Goal: Information Seeking & Learning: Learn about a topic

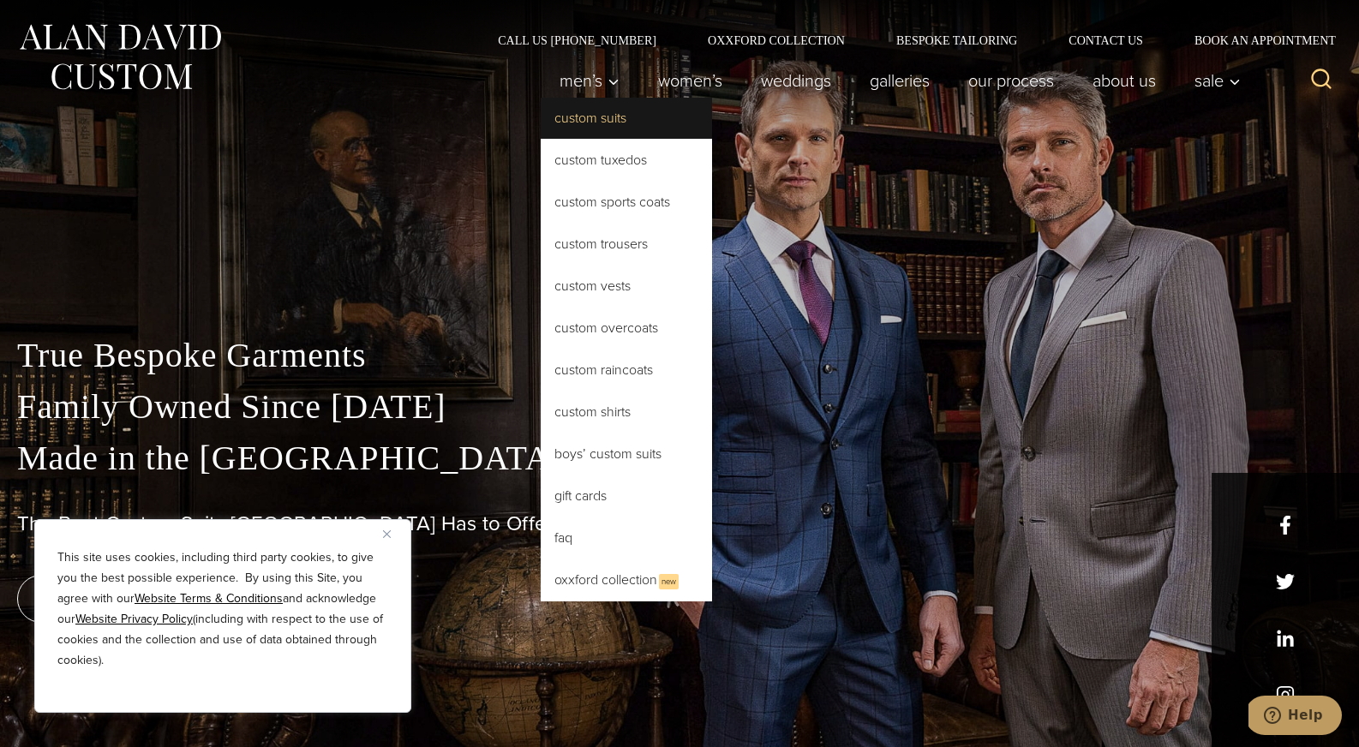
click at [596, 117] on link "Custom Suits" at bounding box center [626, 118] width 171 height 41
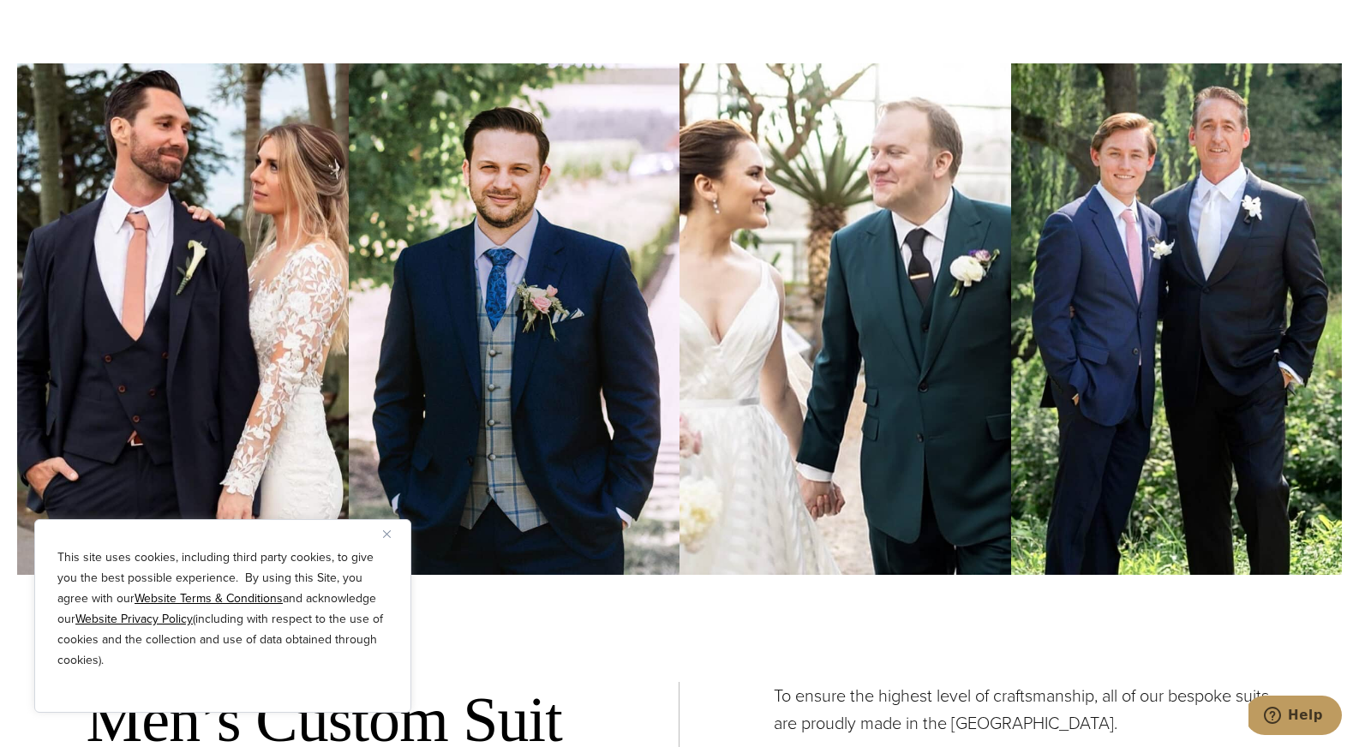
scroll to position [5065, 0]
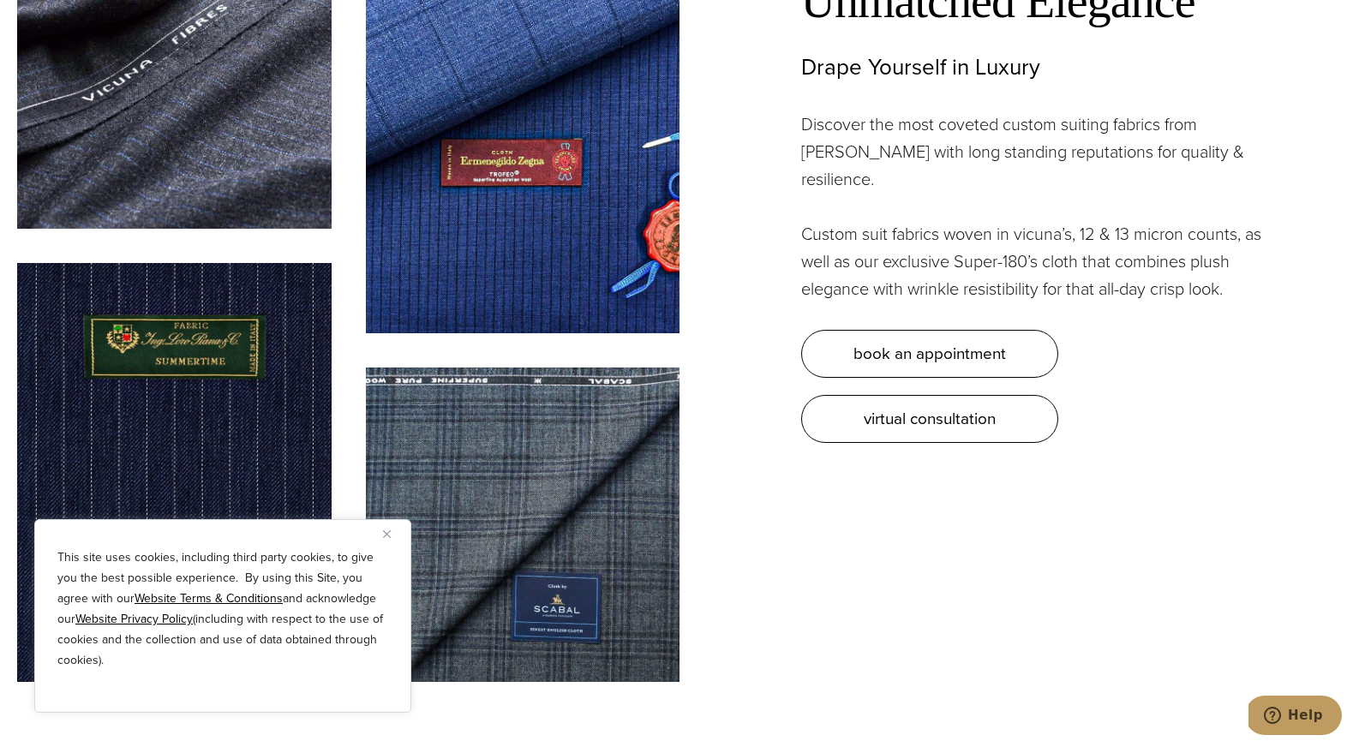
click at [388, 533] on img "Close" at bounding box center [387, 534] width 8 height 8
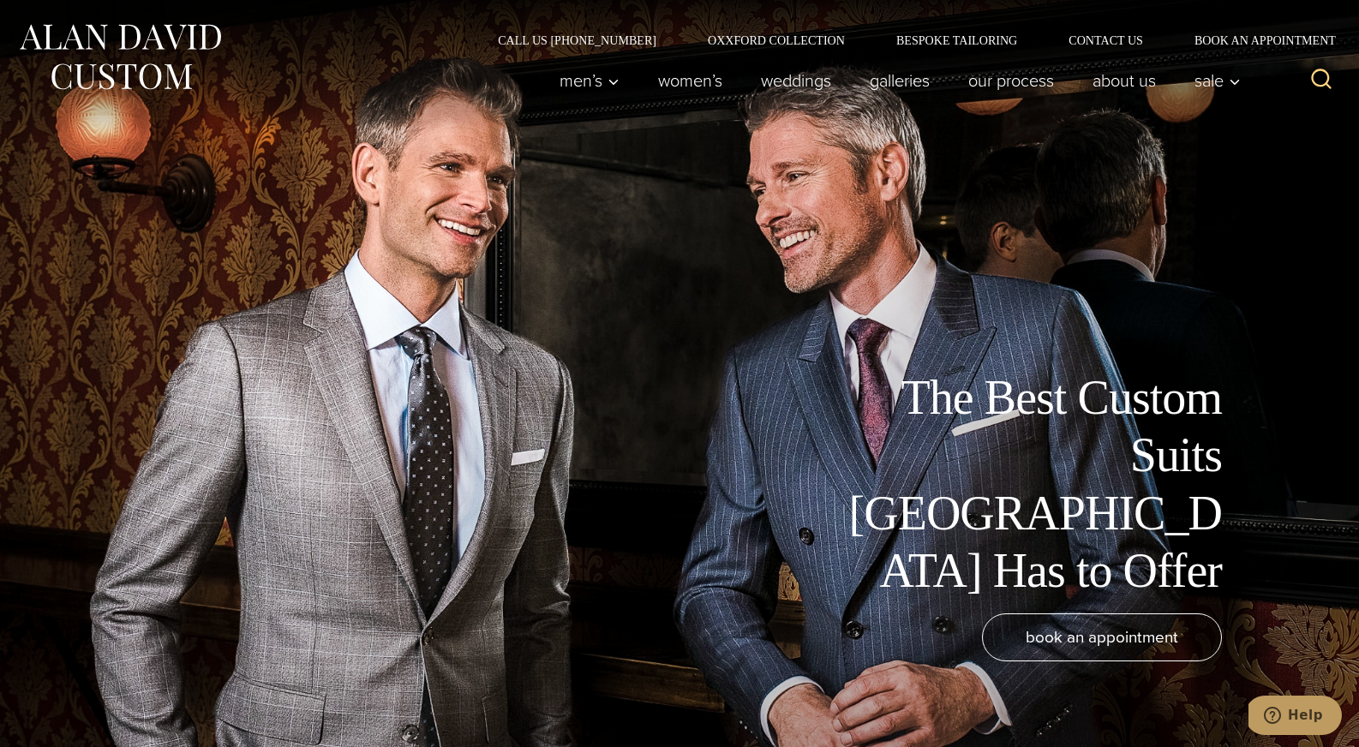
scroll to position [0, 0]
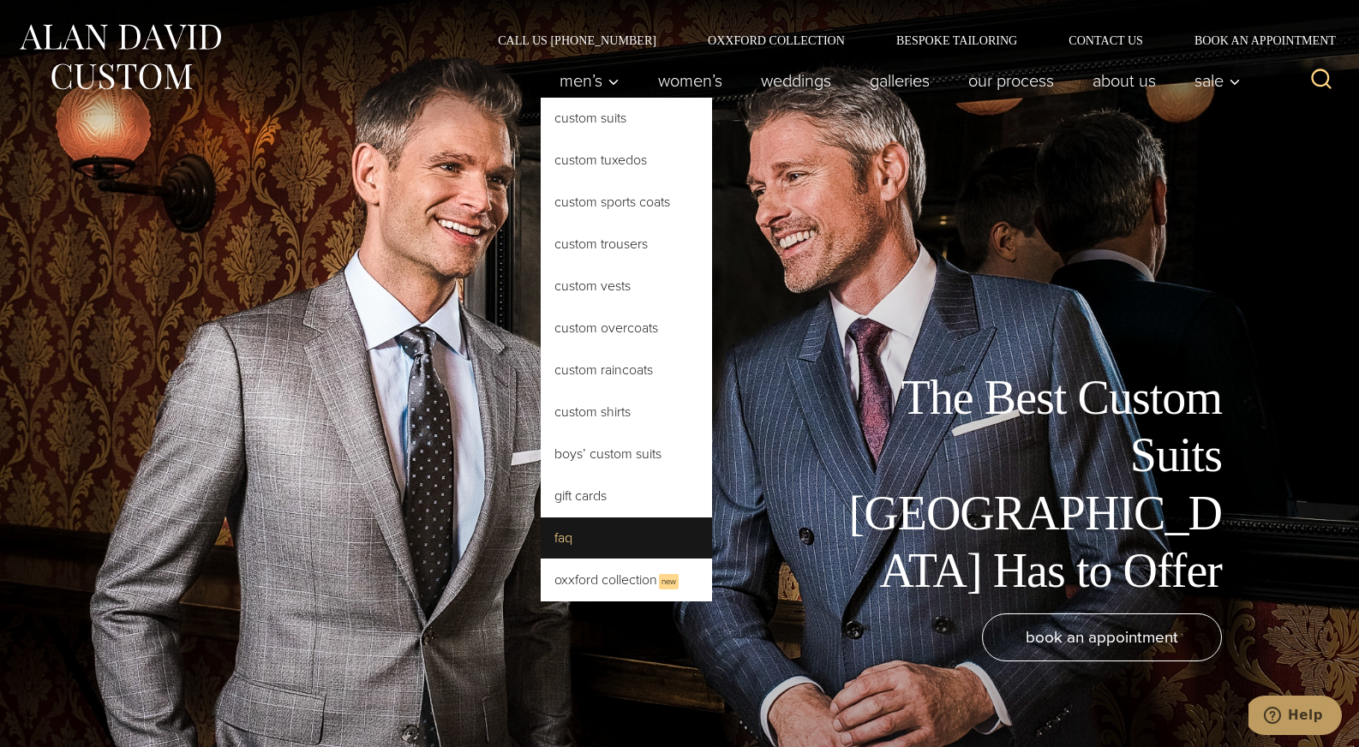
click at [631, 547] on link "FAQ" at bounding box center [626, 537] width 171 height 41
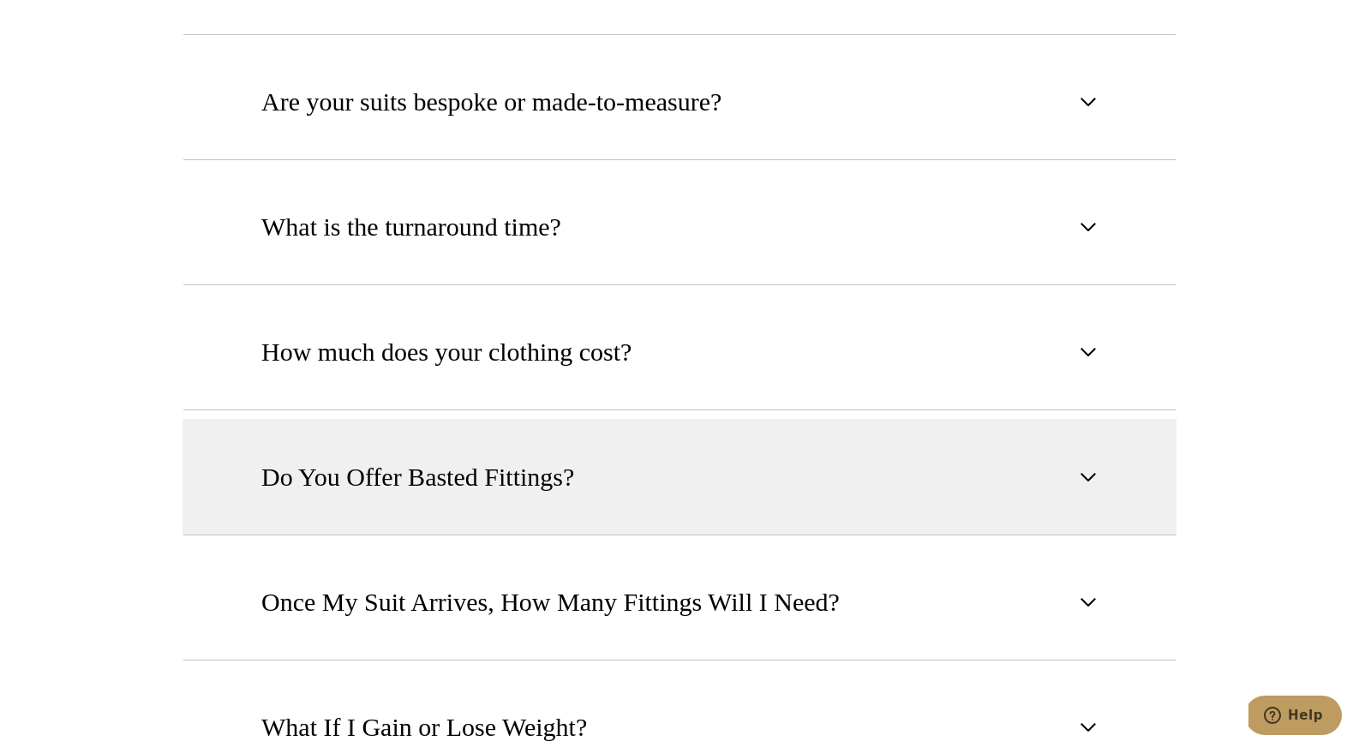
scroll to position [1155, 0]
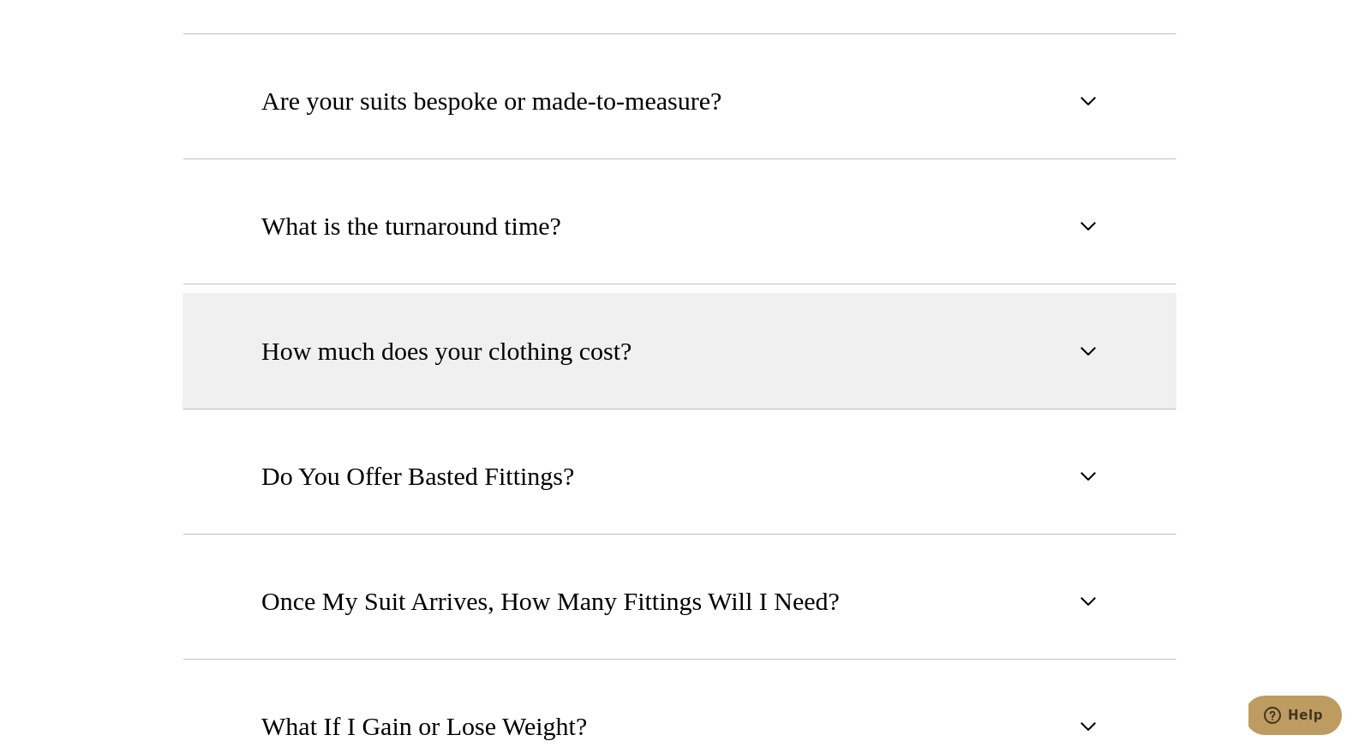
click at [671, 375] on button "How much does your clothing cost?" at bounding box center [679, 351] width 994 height 117
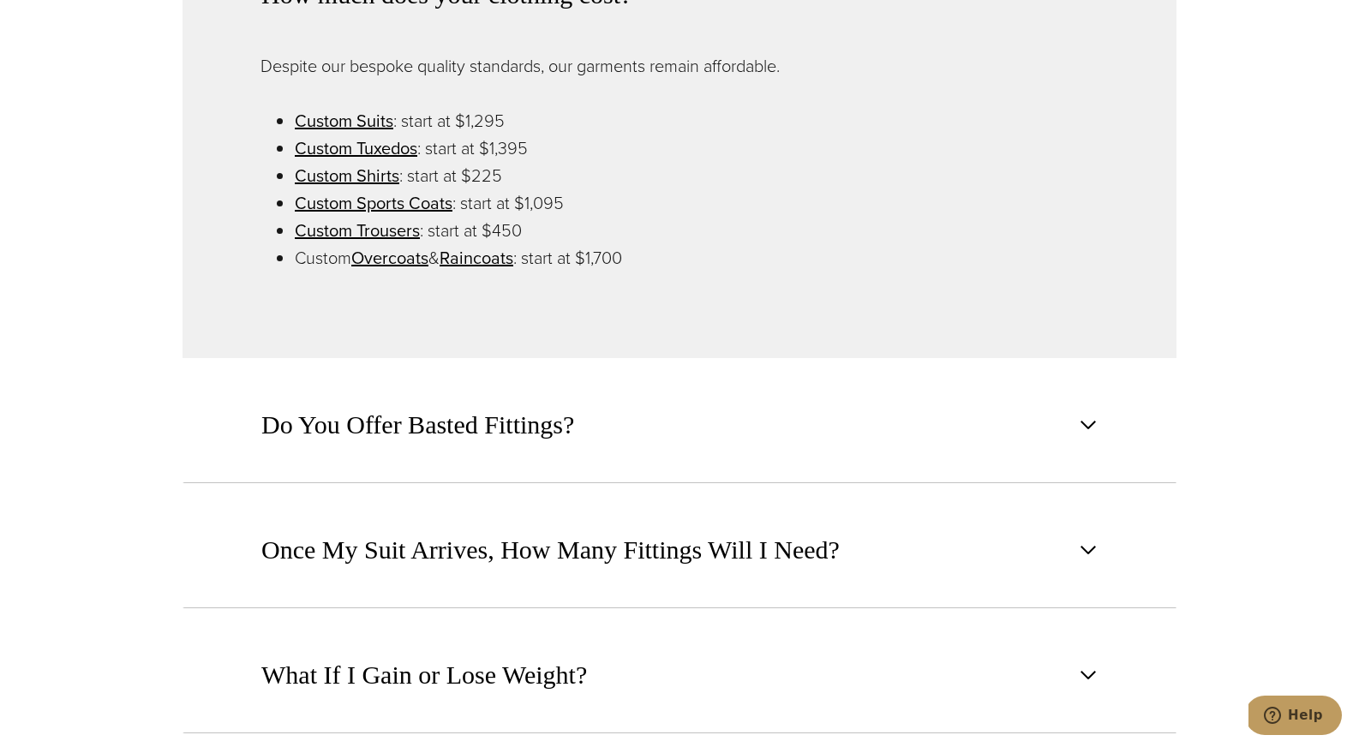
scroll to position [1826, 0]
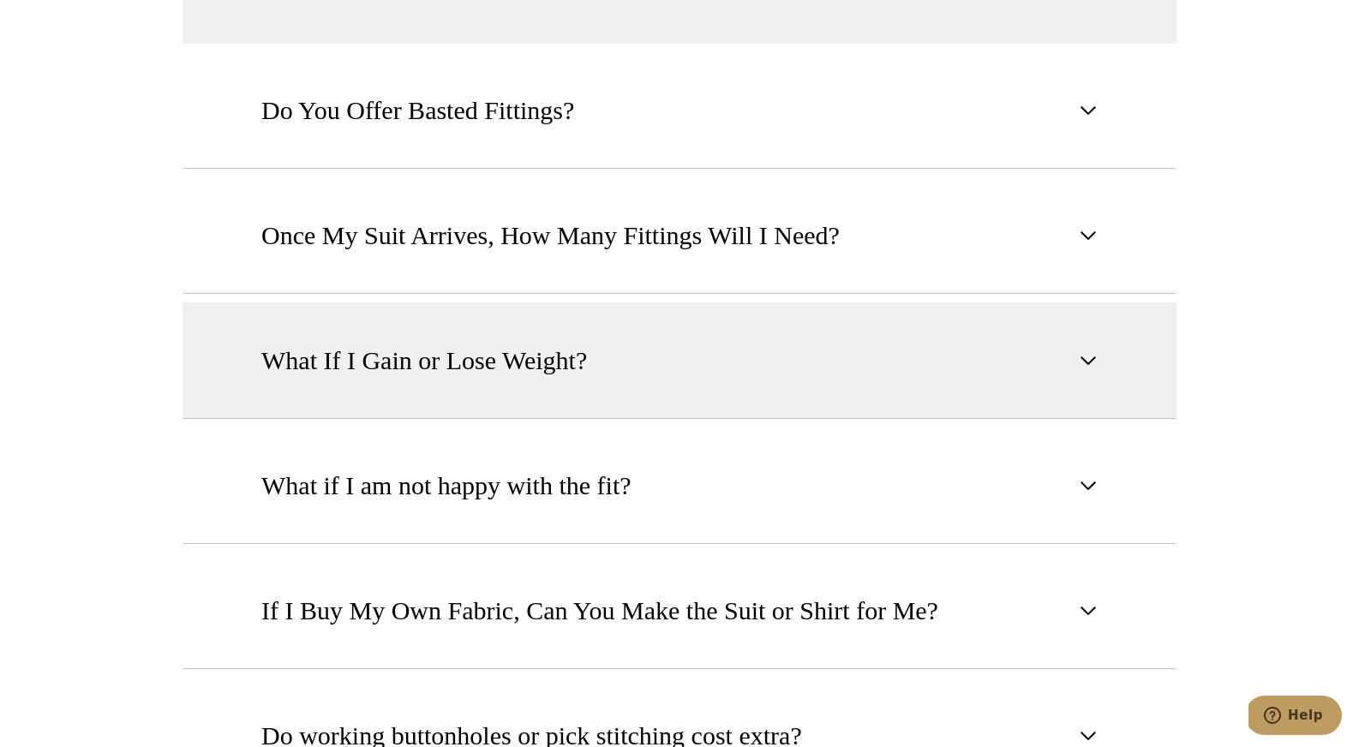
click at [685, 374] on button "What If I Gain or Lose Weight?" at bounding box center [679, 360] width 994 height 117
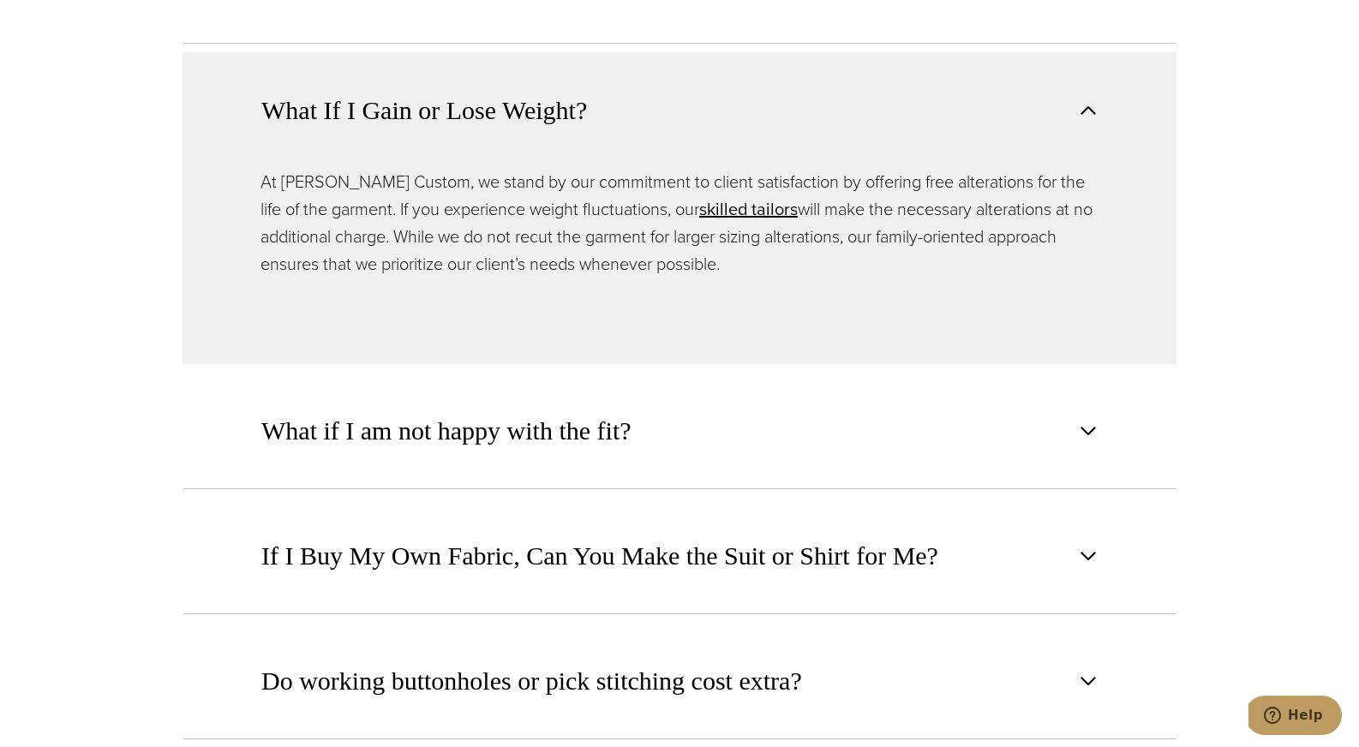
scroll to position [1767, 0]
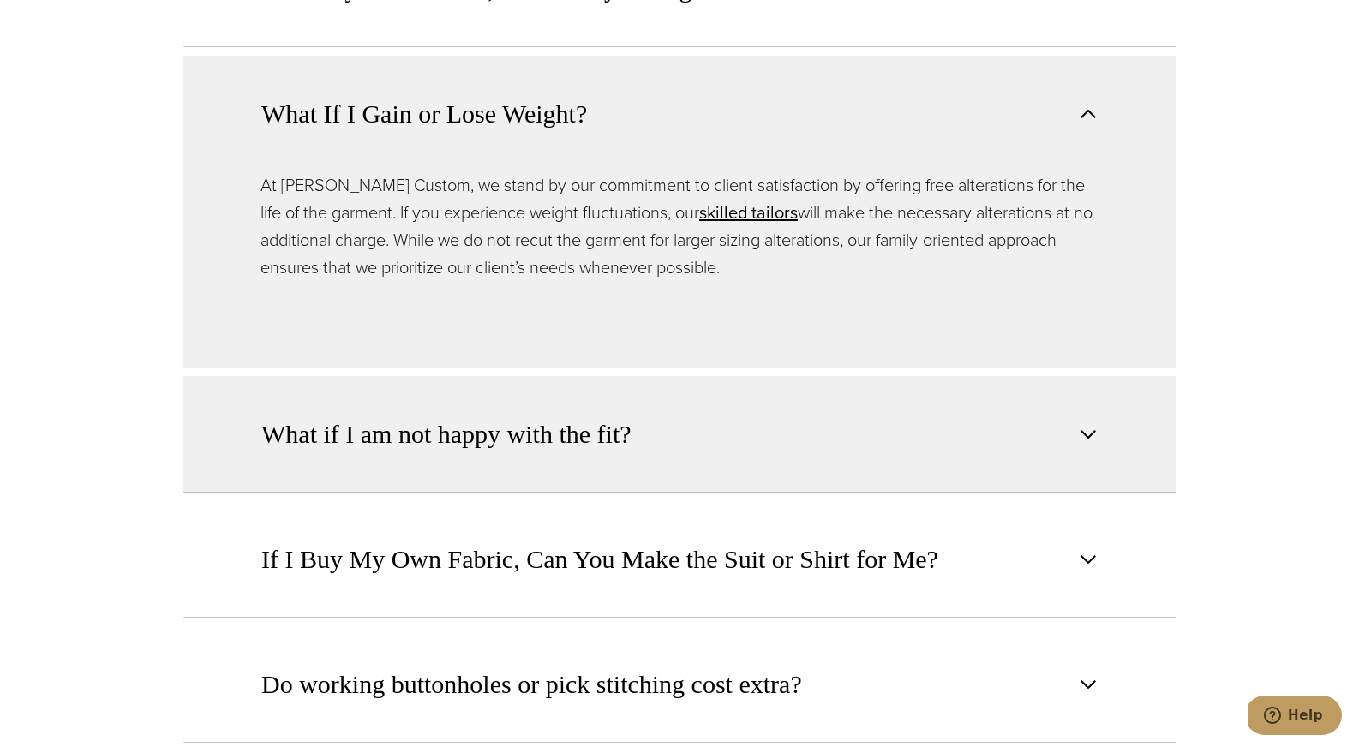
click at [693, 448] on button "What if I am not happy with the fit?" at bounding box center [679, 434] width 994 height 117
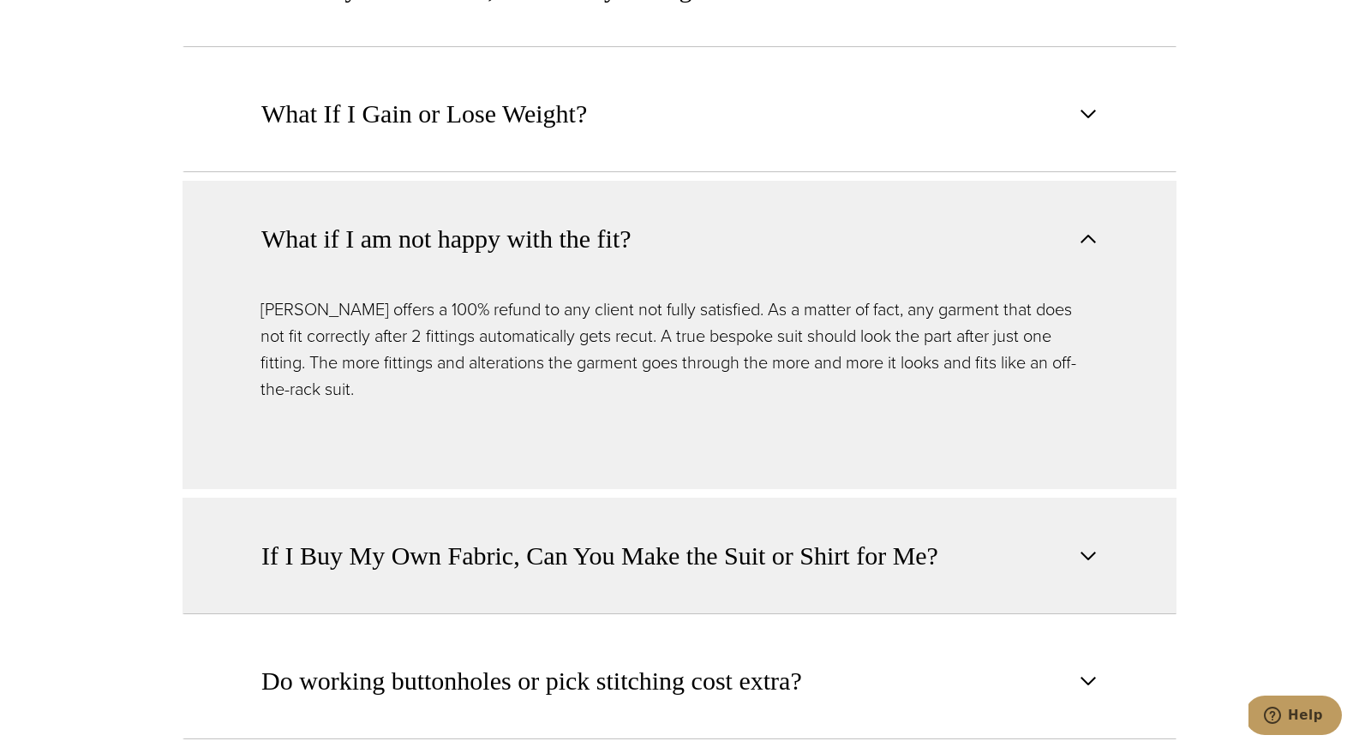
click at [674, 498] on button "If I Buy My Own Fabric, Can You Make the Suit or Shirt for Me?" at bounding box center [679, 556] width 994 height 117
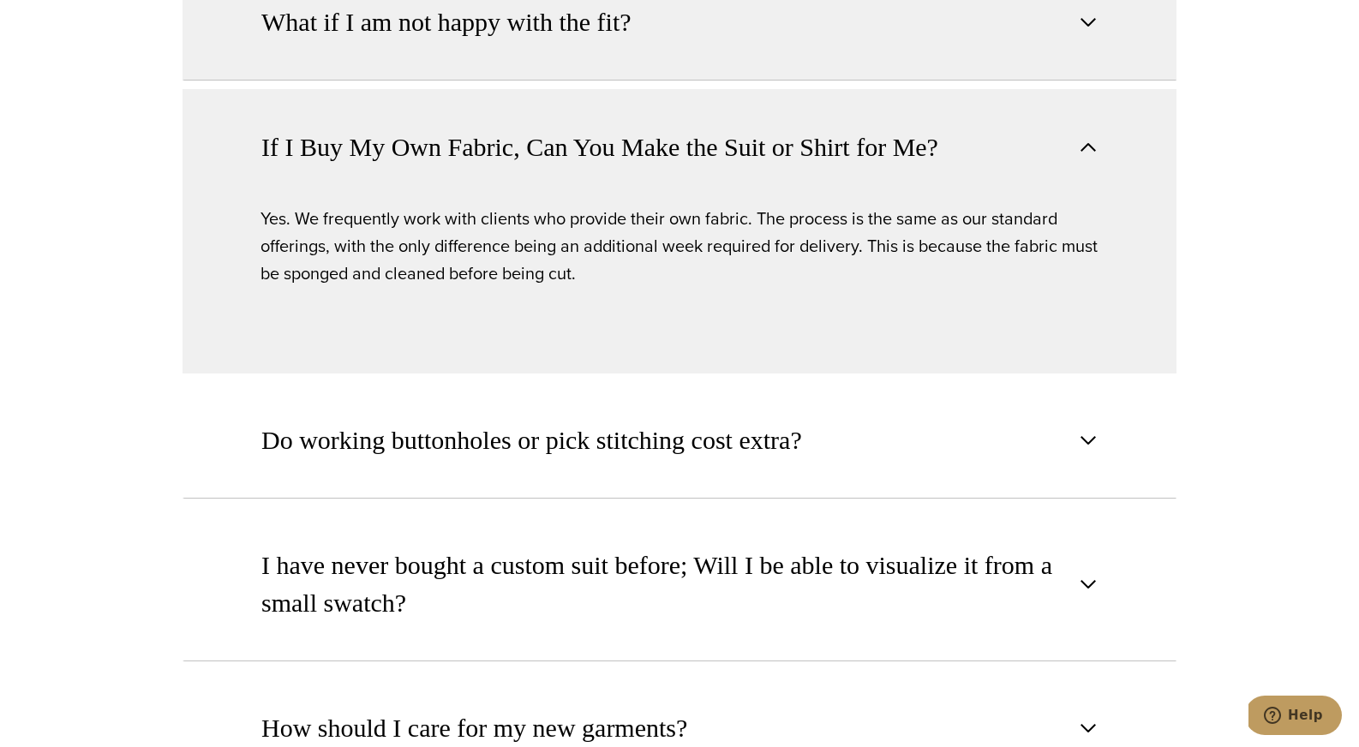
scroll to position [2037, 0]
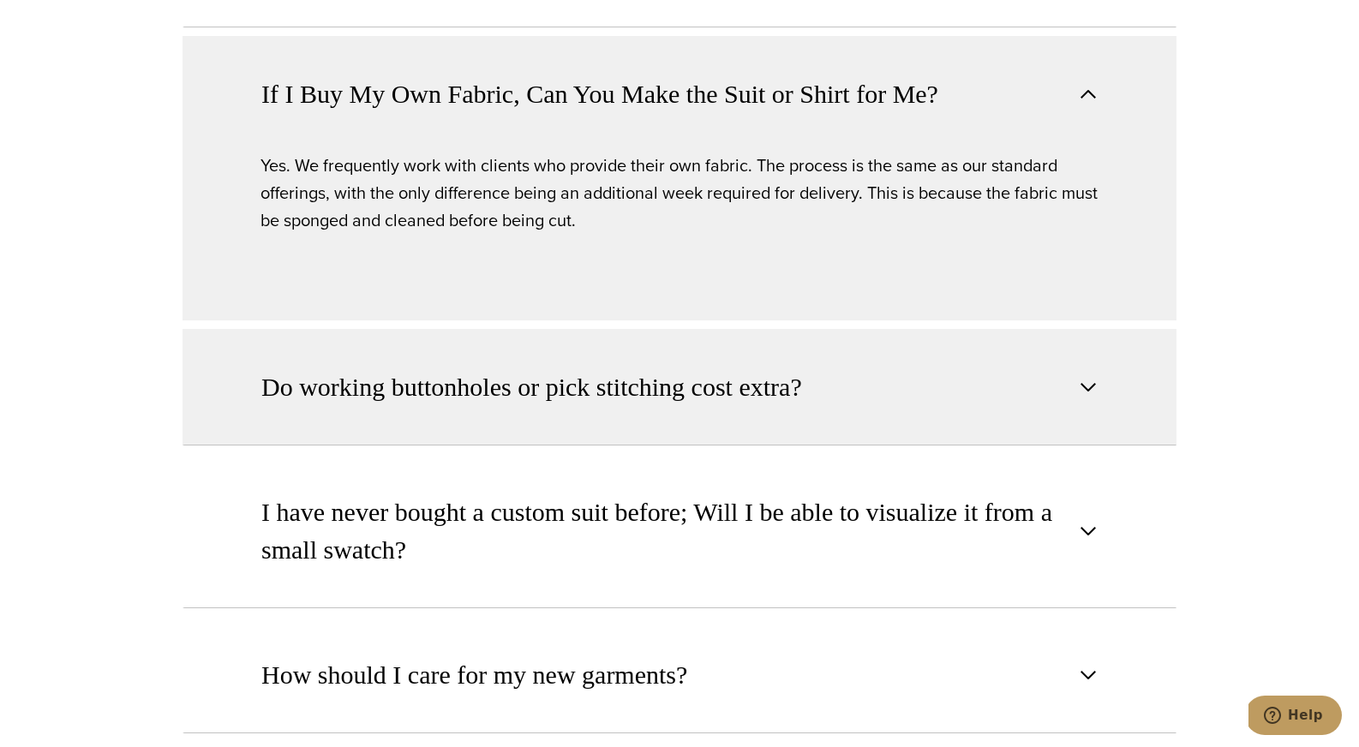
click at [653, 362] on button "Do working buttonholes or pick stitching cost extra?" at bounding box center [679, 387] width 994 height 117
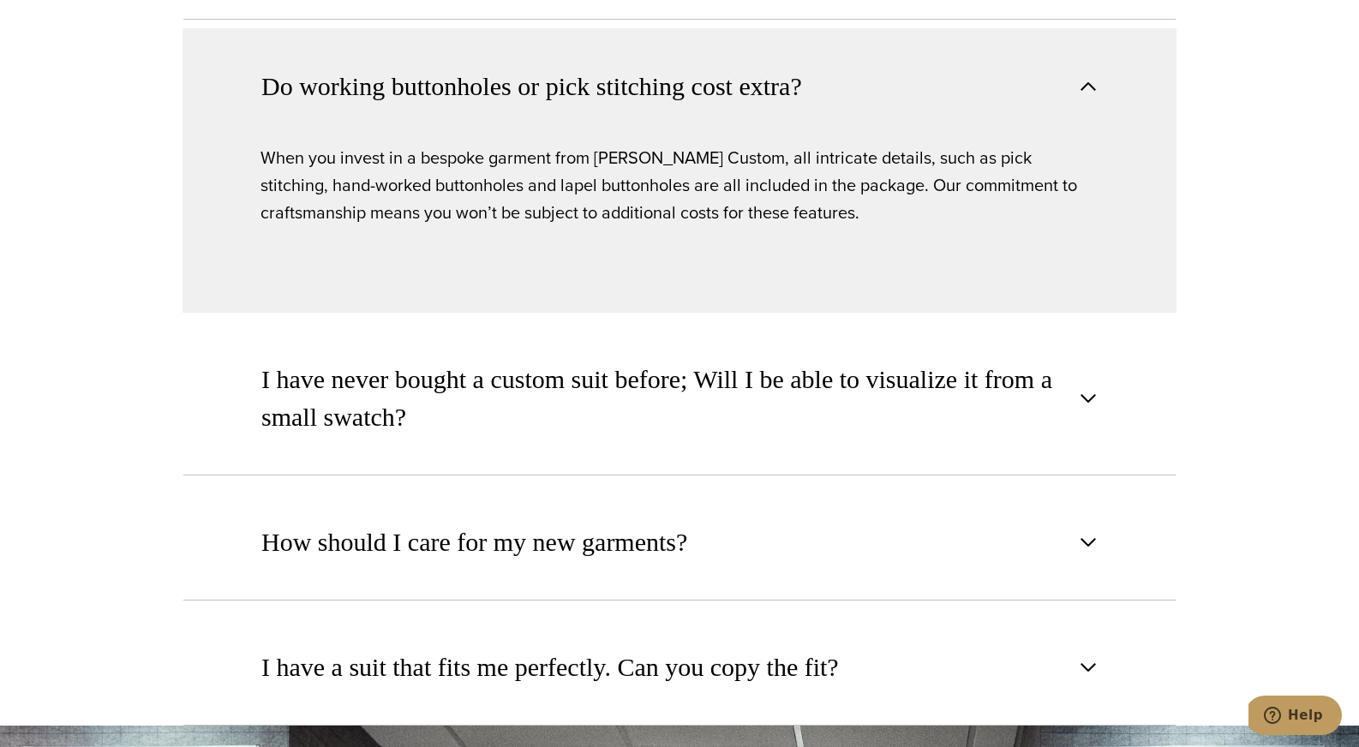
scroll to position [2305, 0]
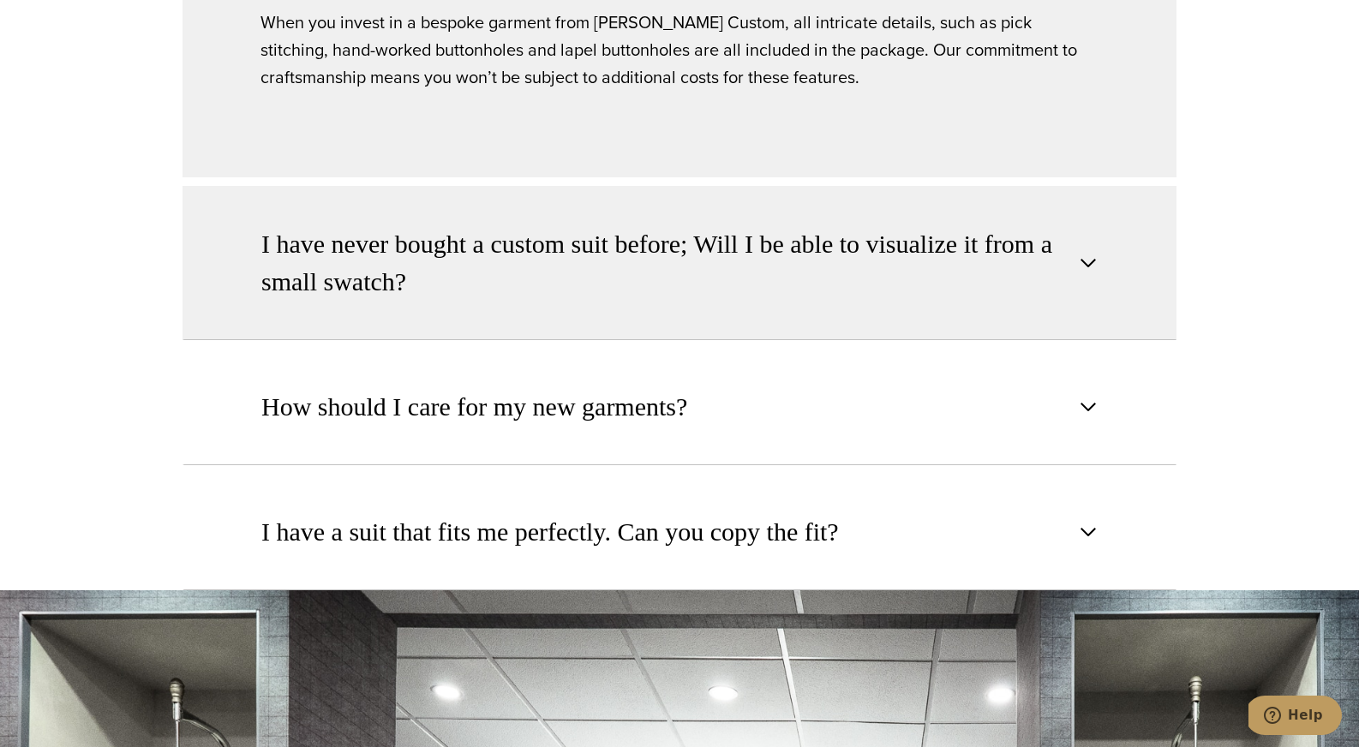
click at [751, 278] on span "I have never bought a custom suit before; Will I be able to visualize it from a…" at bounding box center [665, 262] width 808 height 75
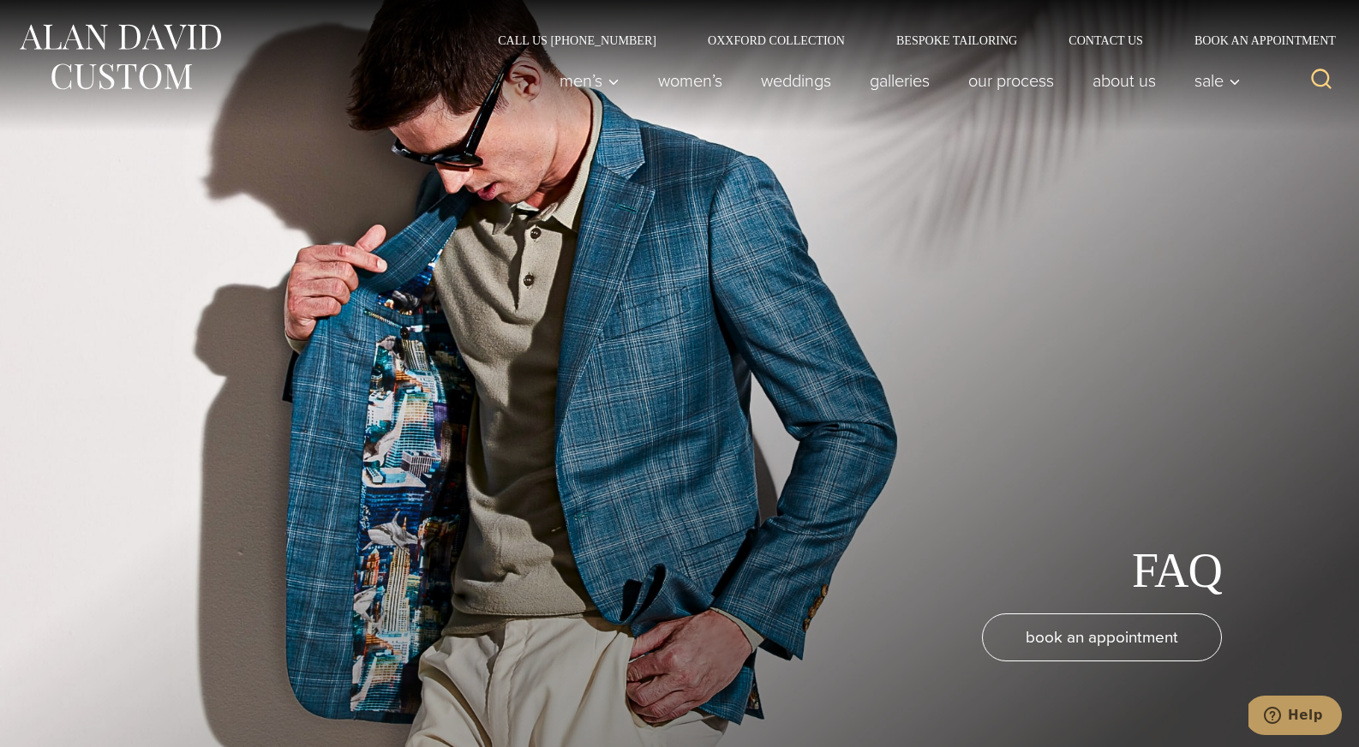
scroll to position [0, 0]
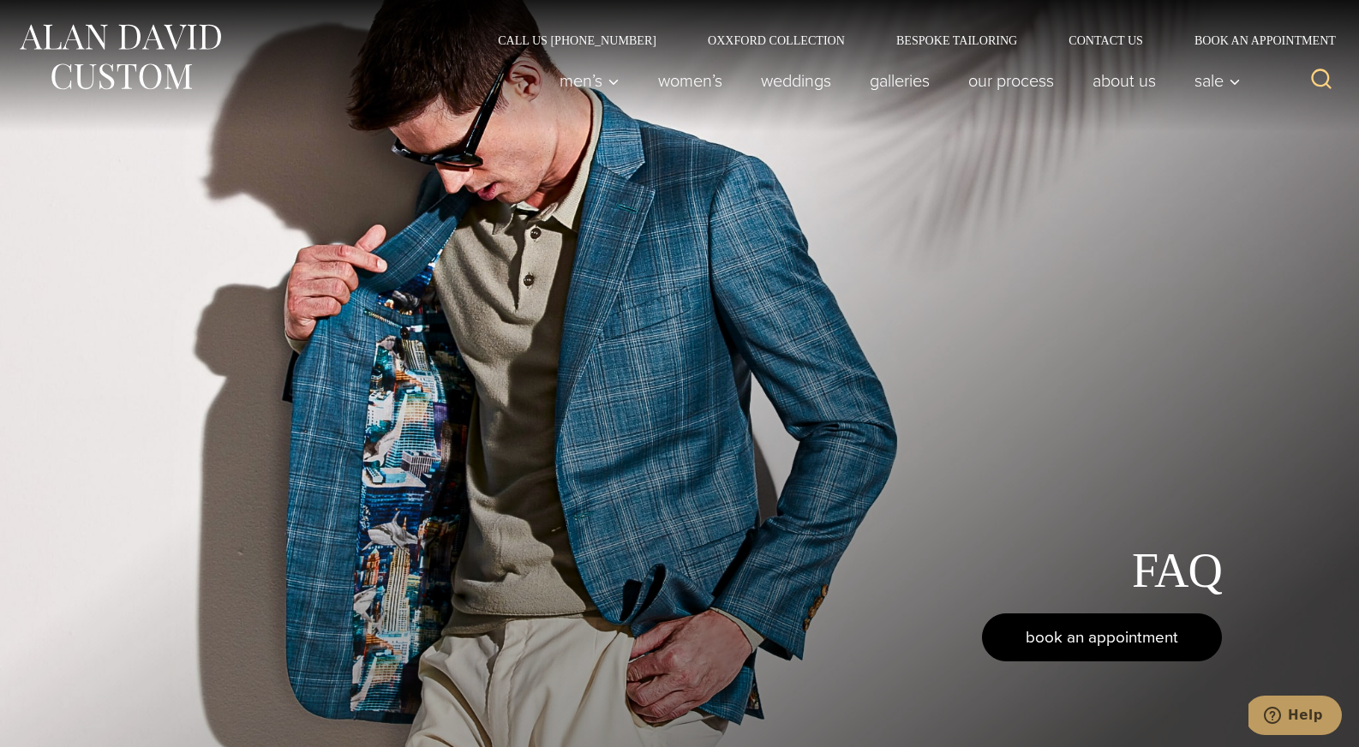
click at [1111, 633] on span "book an appointment" at bounding box center [1102, 637] width 152 height 25
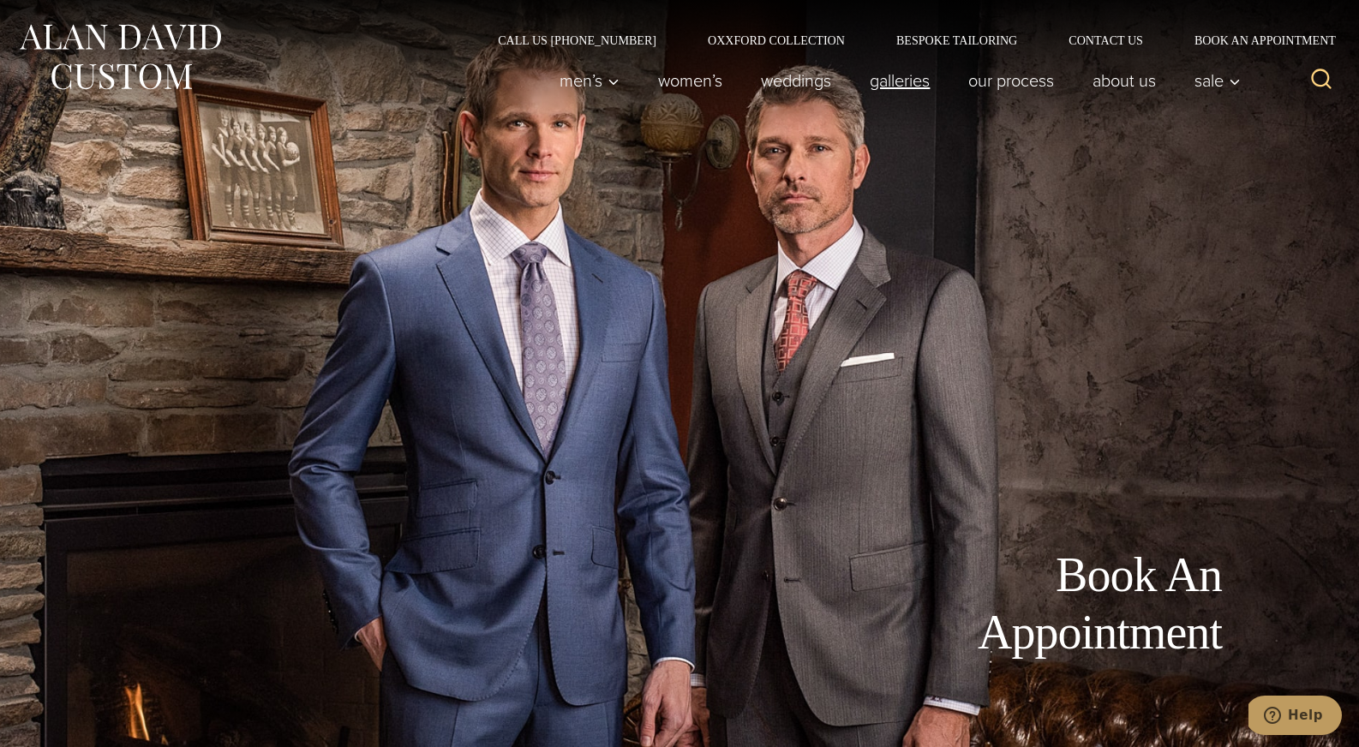
click at [870, 87] on link "Galleries" at bounding box center [900, 80] width 99 height 34
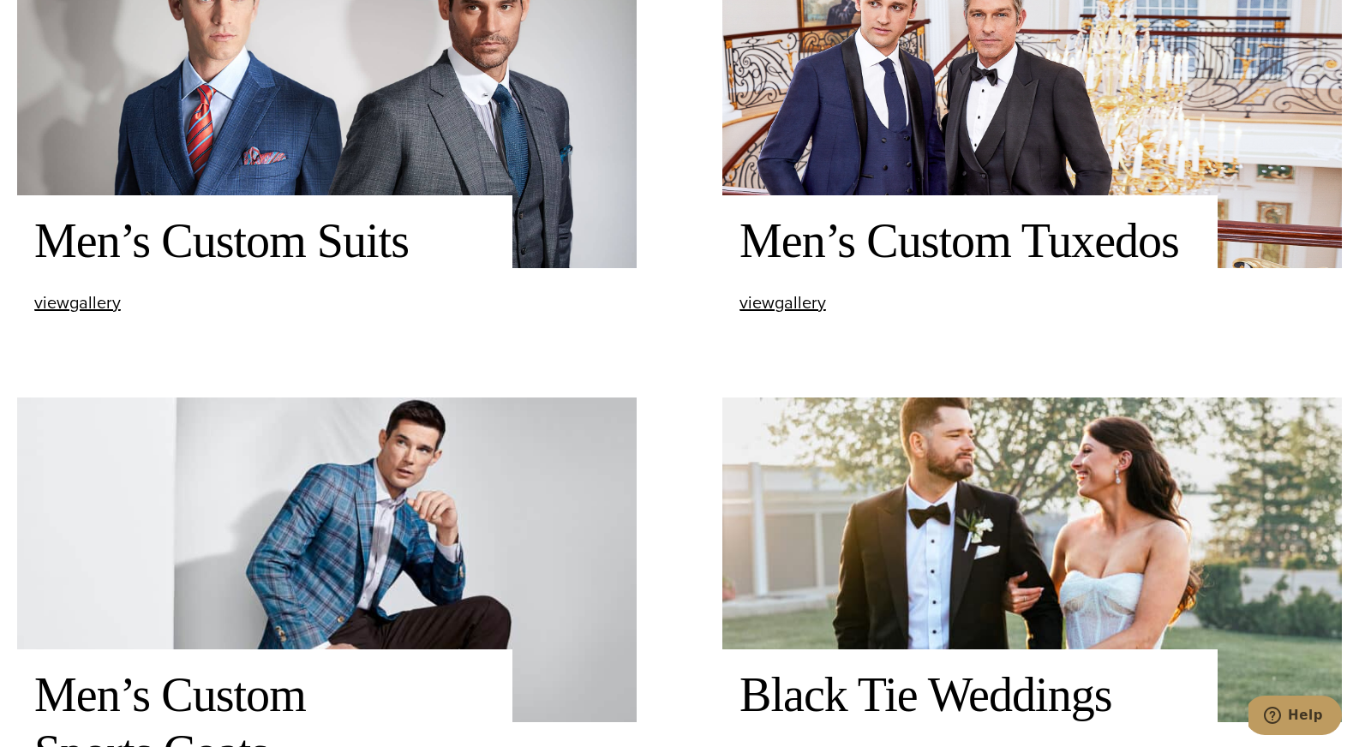
scroll to position [916, 0]
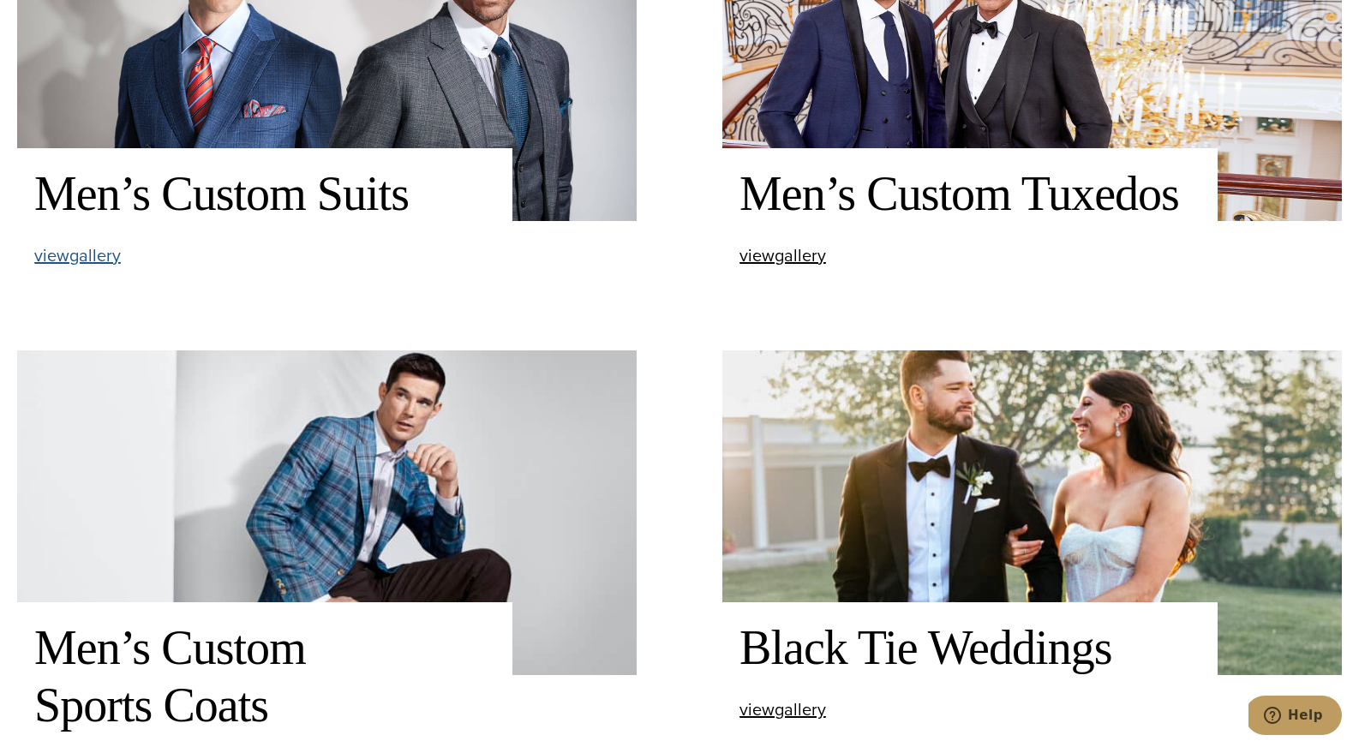
click at [102, 254] on span "view Men’s Custom Suits gallery" at bounding box center [77, 255] width 87 height 26
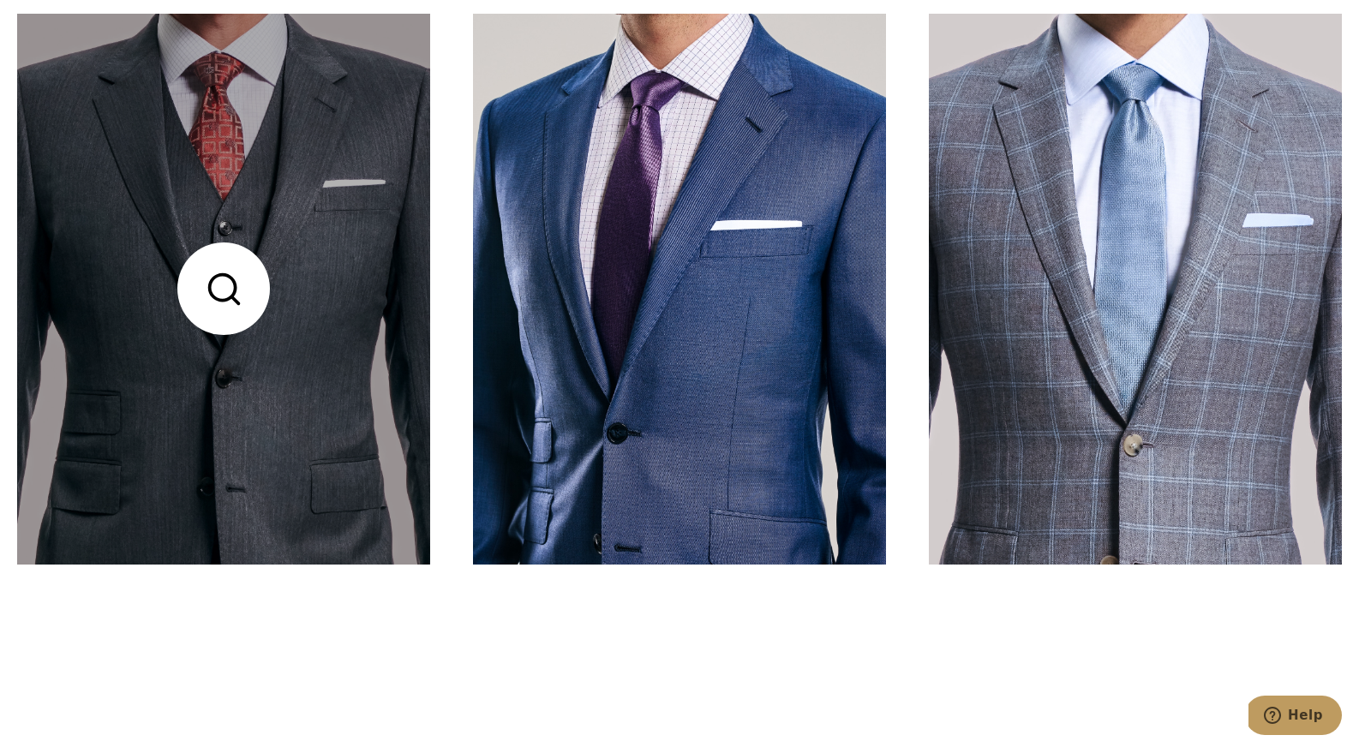
scroll to position [754, 0]
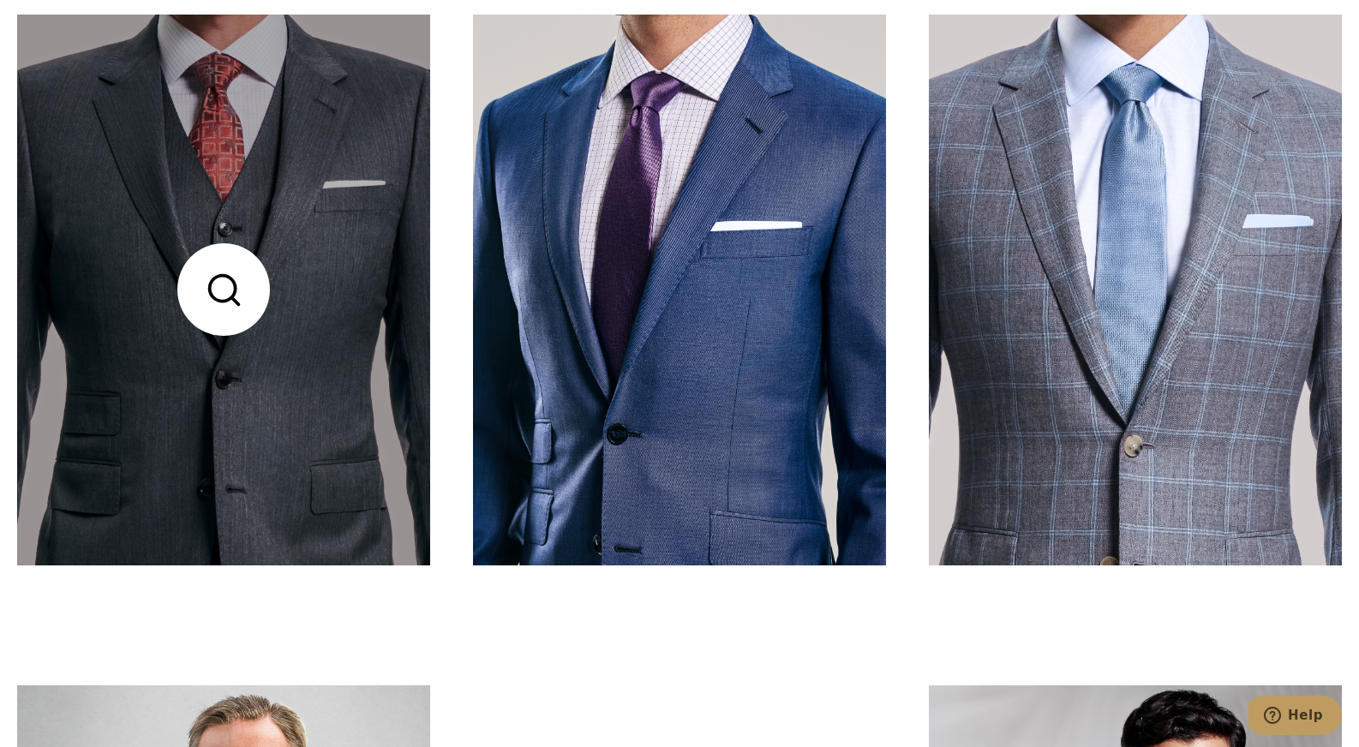
click at [201, 343] on link at bounding box center [223, 290] width 413 height 551
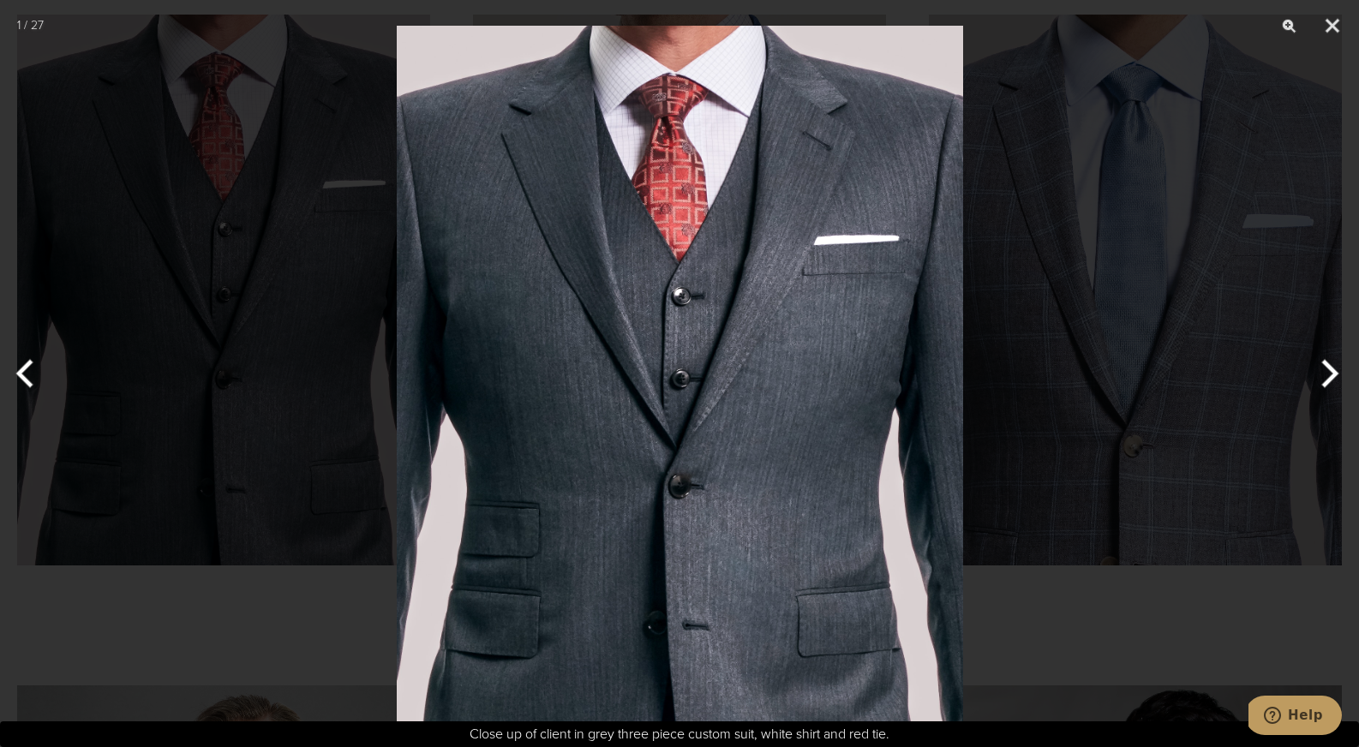
click at [320, 621] on div at bounding box center [679, 373] width 1359 height 747
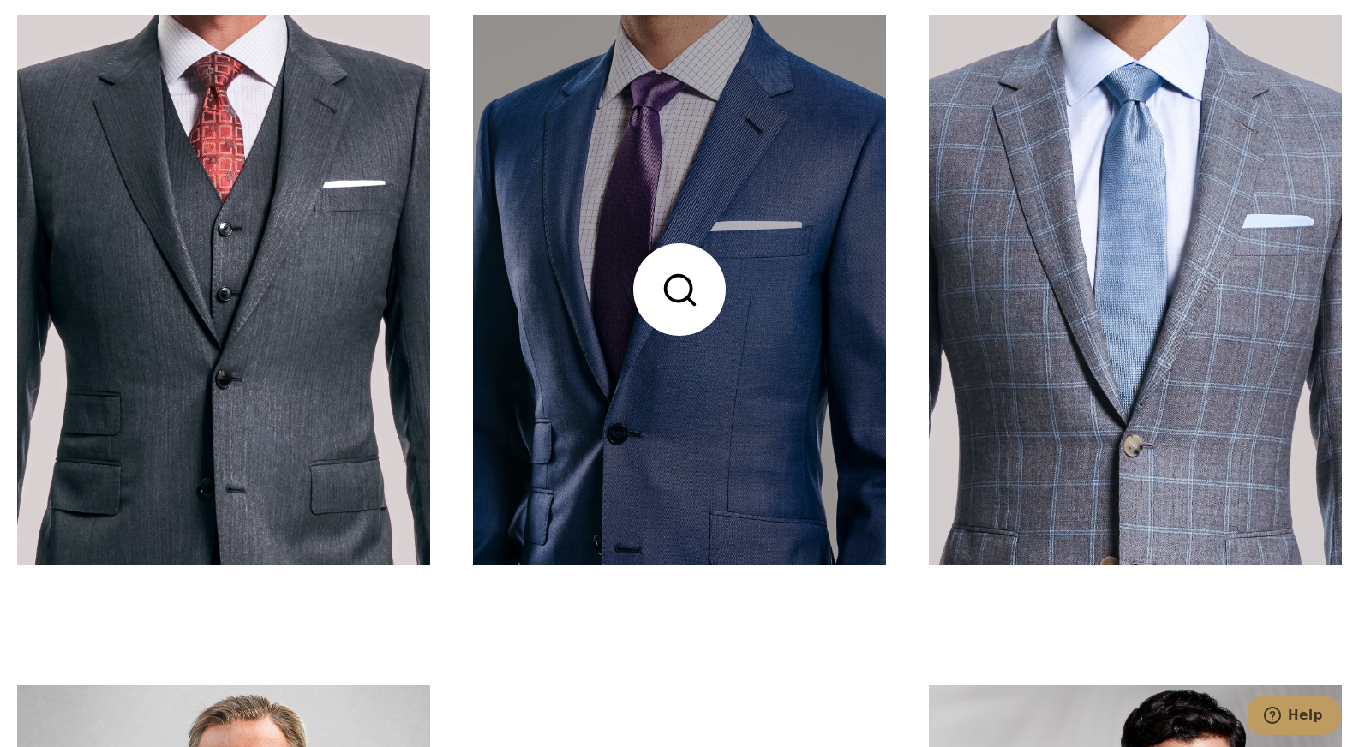
click at [605, 479] on link at bounding box center [679, 290] width 413 height 551
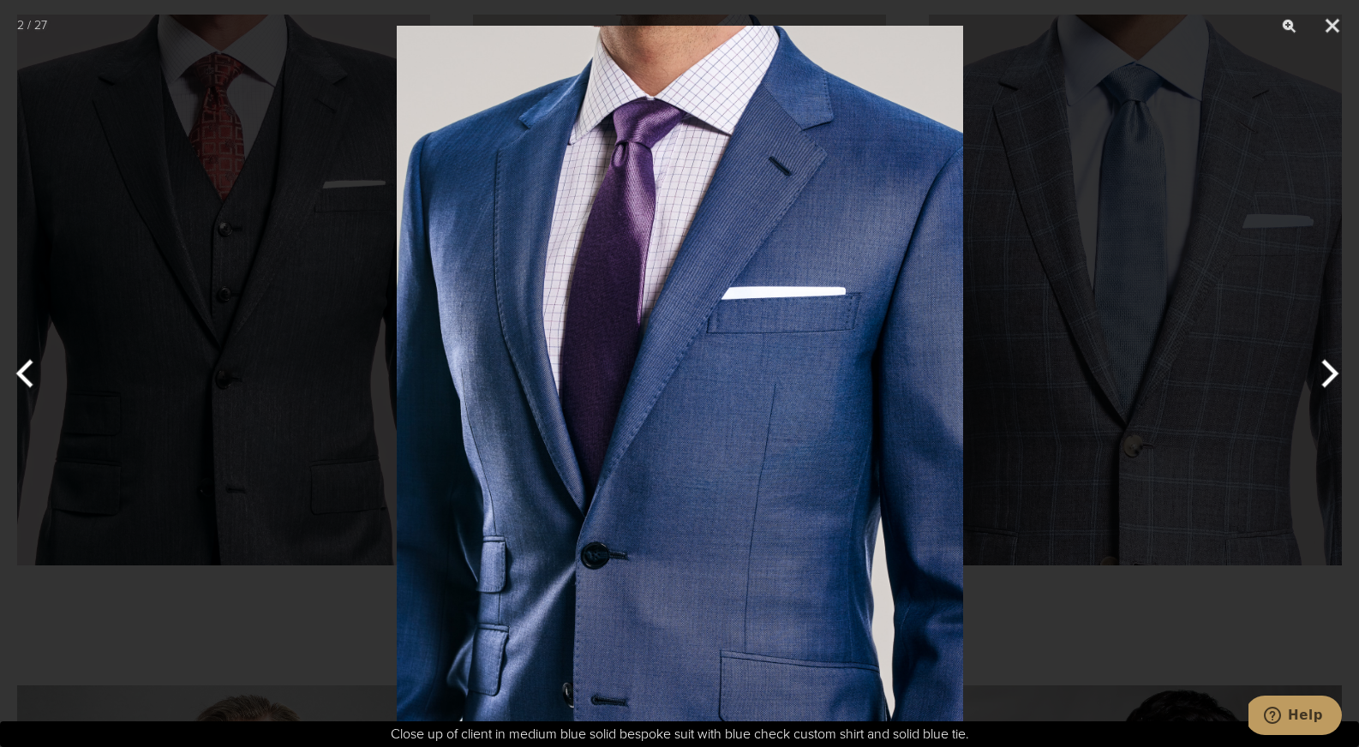
click at [332, 607] on div at bounding box center [679, 373] width 1359 height 747
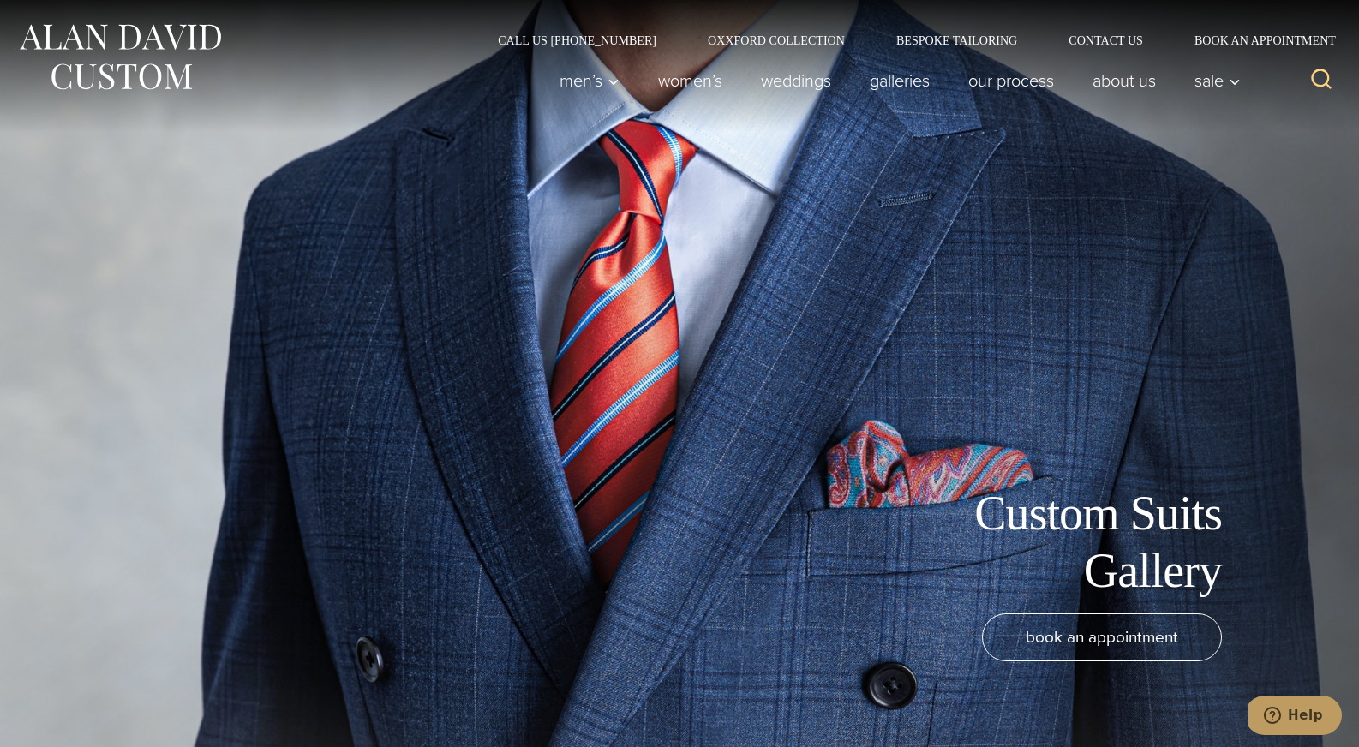
scroll to position [0, 0]
click at [687, 84] on link "Women’s" at bounding box center [690, 80] width 103 height 34
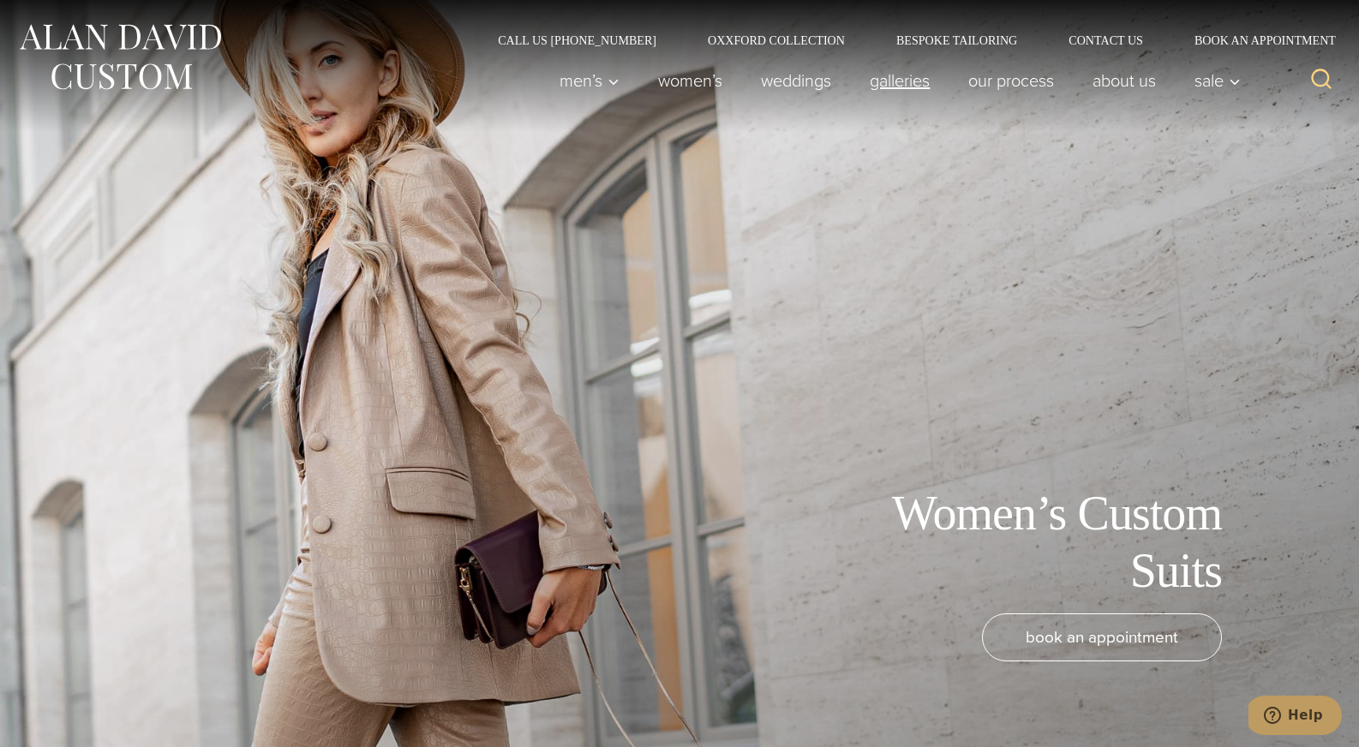
click at [898, 85] on link "Galleries" at bounding box center [900, 80] width 99 height 34
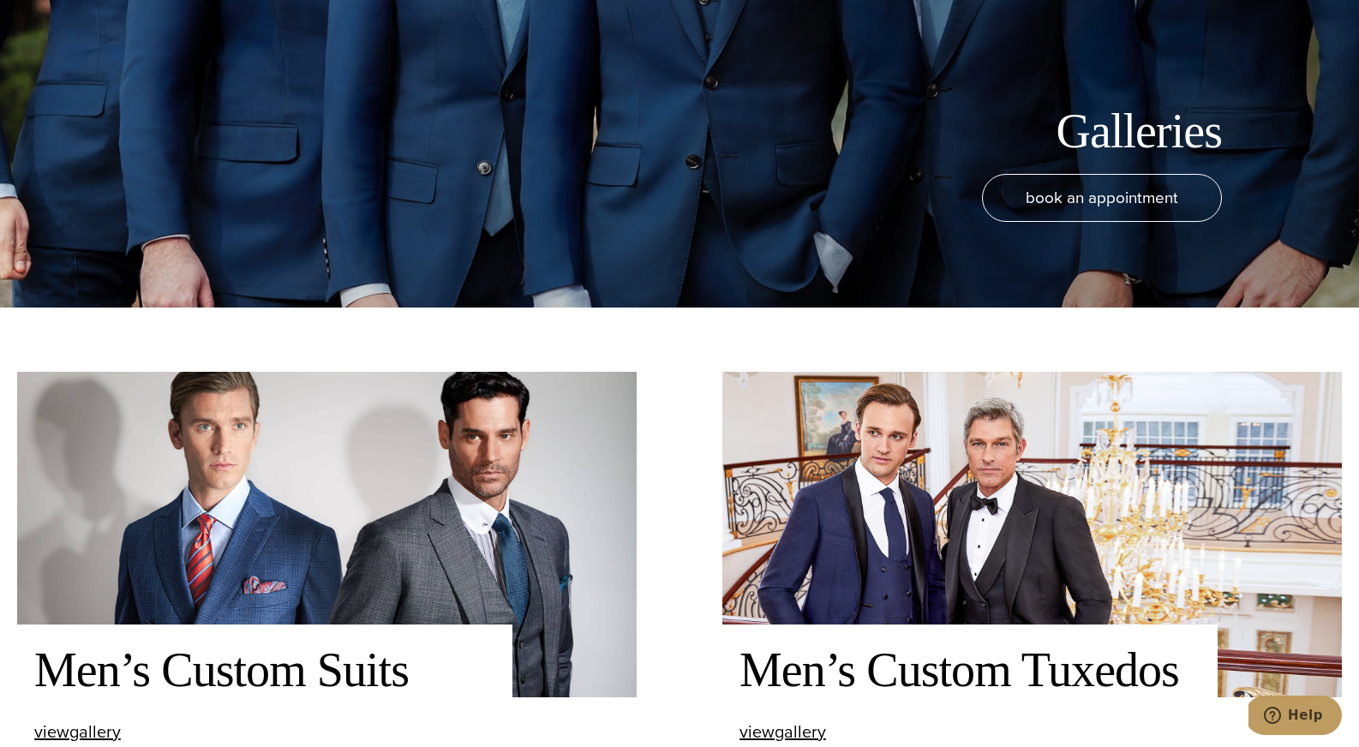
scroll to position [605, 0]
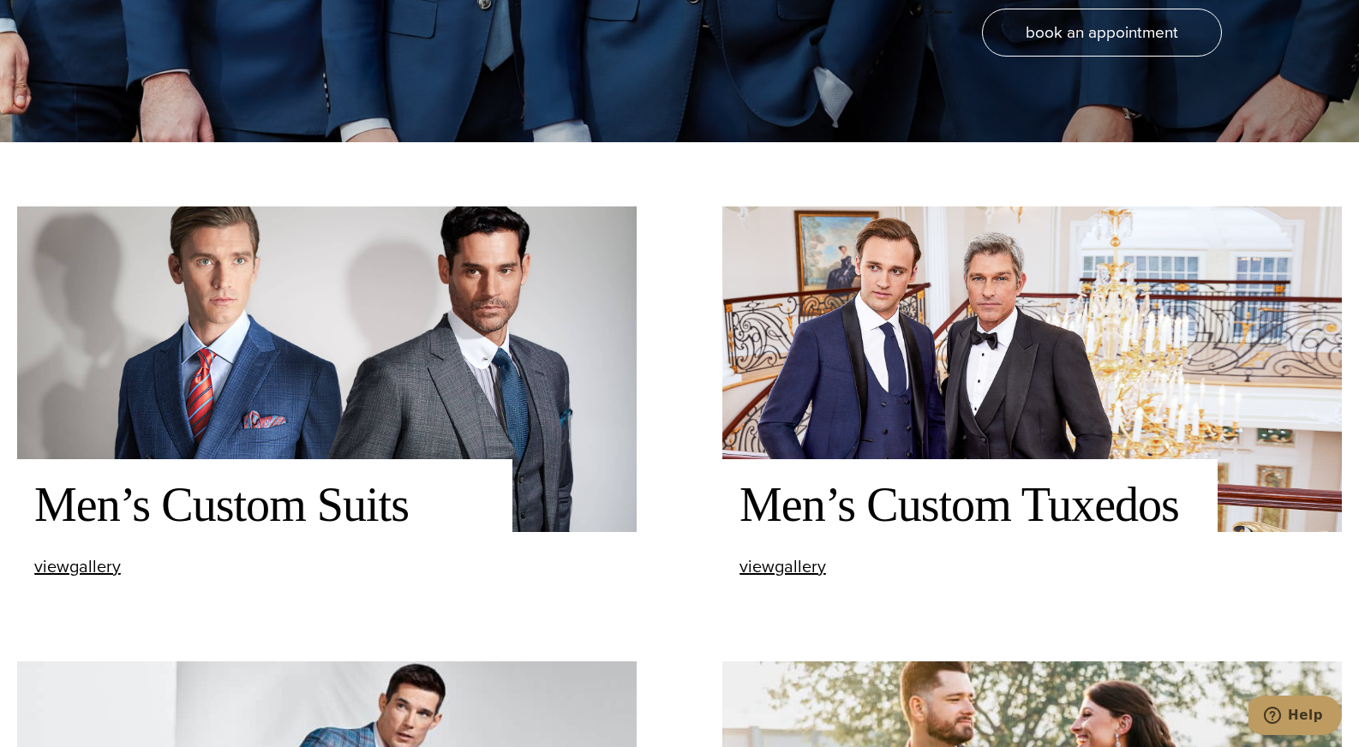
click at [852, 434] on img at bounding box center [1031, 369] width 619 height 326
click at [802, 571] on span "view Men’s Custom Tuxedos gallery" at bounding box center [782, 566] width 87 height 26
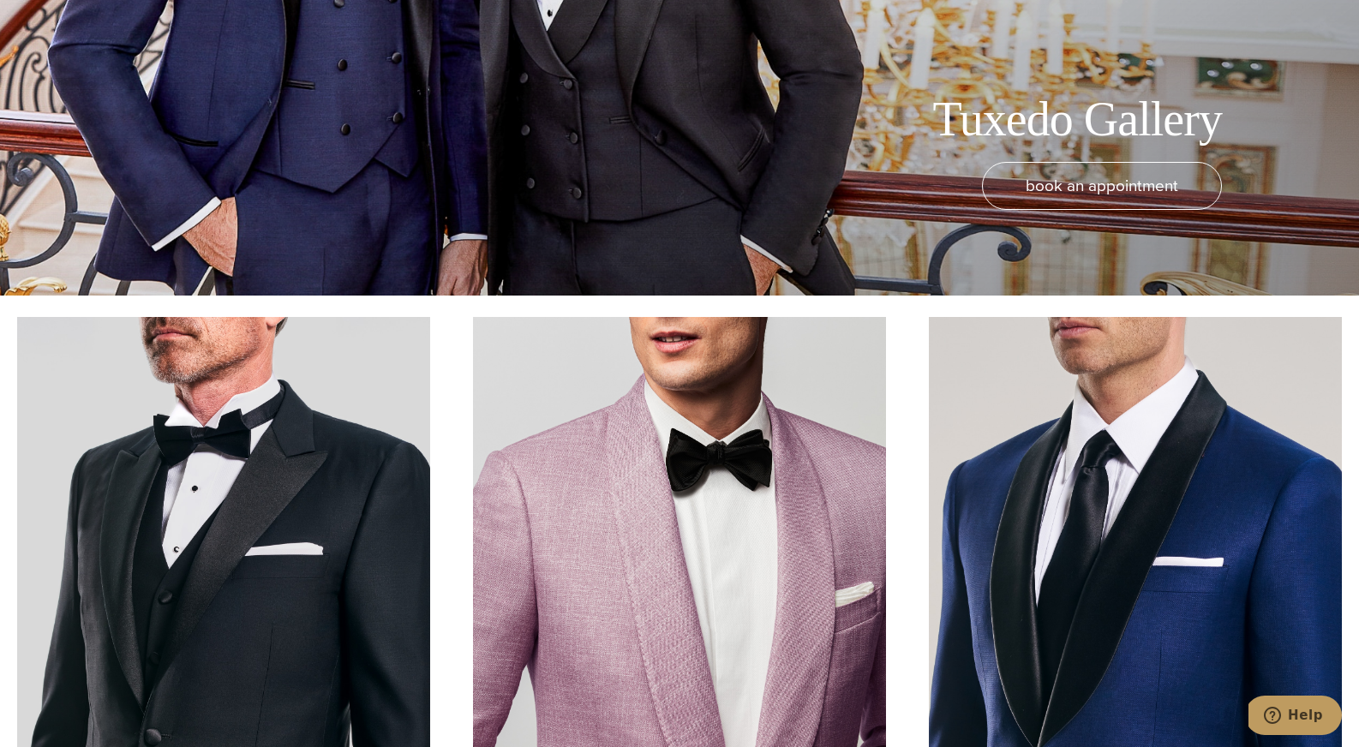
scroll to position [704, 0]
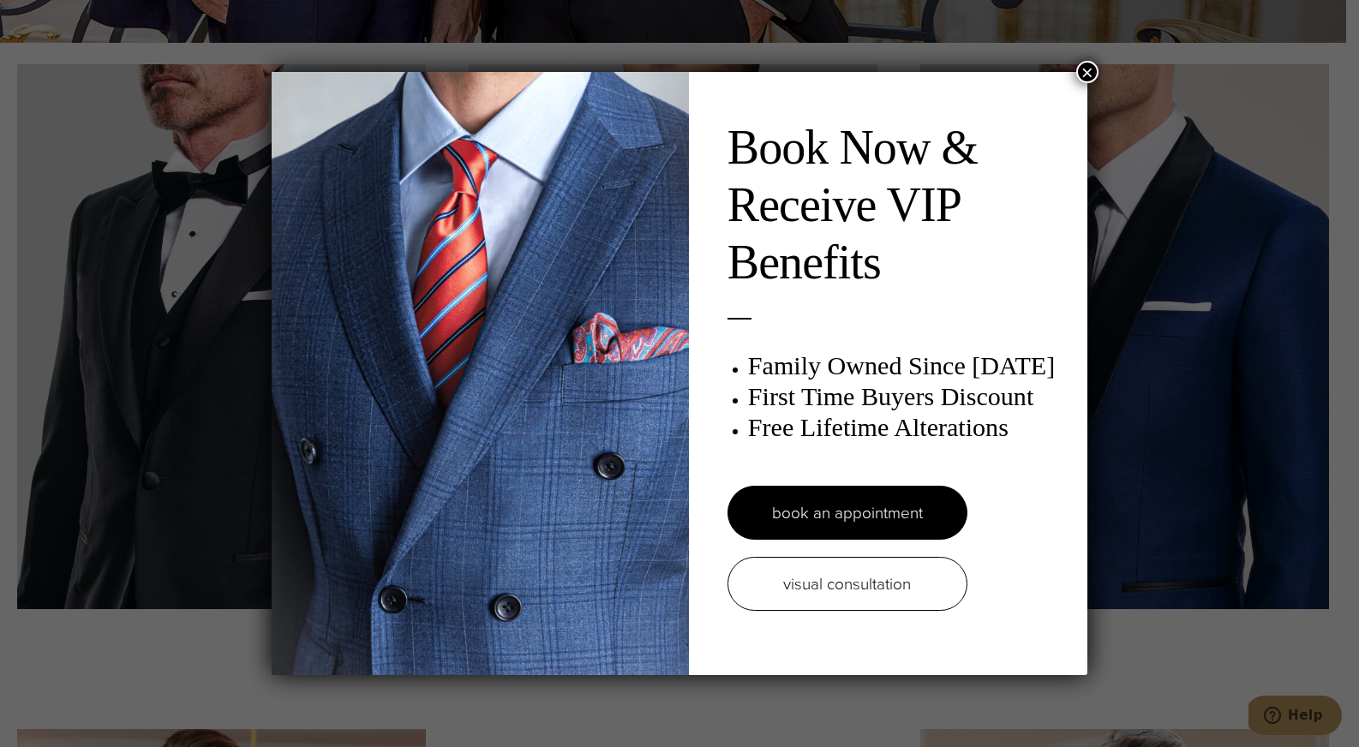
click at [1085, 69] on button "×" at bounding box center [1087, 72] width 22 height 22
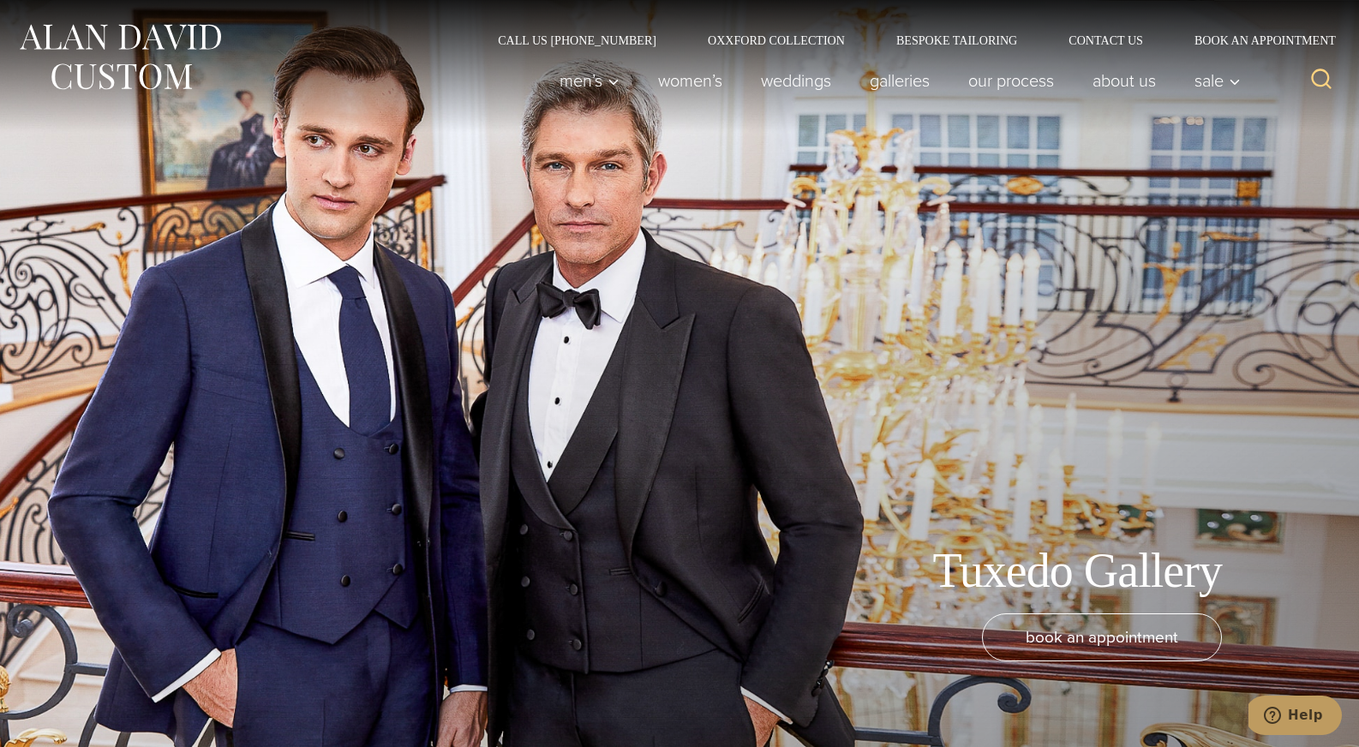
scroll to position [0, 0]
